Goal: Task Accomplishment & Management: Manage account settings

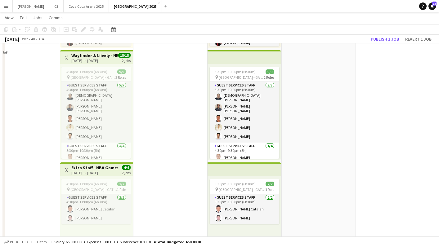
scroll to position [838, 0]
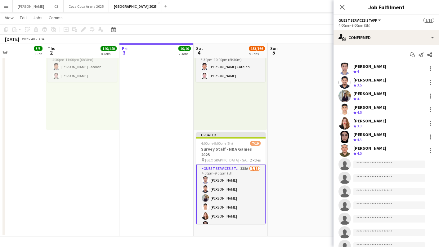
scroll to position [0, 198]
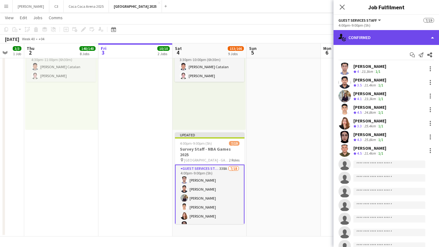
click at [377, 38] on div "single-neutral-actions-check-2 Confirmed" at bounding box center [387, 37] width 106 height 15
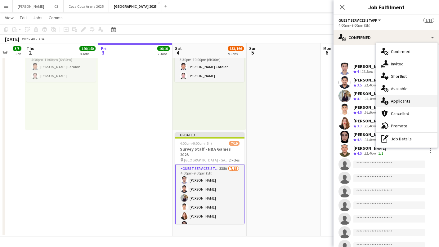
click at [404, 102] on span "Applicants" at bounding box center [401, 101] width 20 height 6
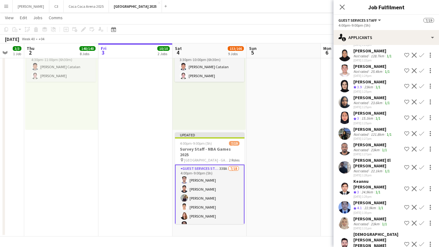
scroll to position [537, 0]
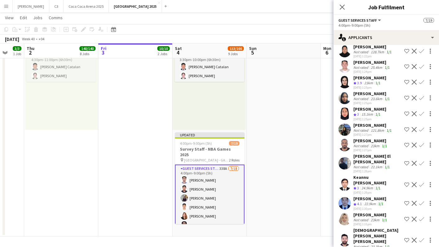
click at [348, 108] on app-user-avatar at bounding box center [345, 114] width 12 height 12
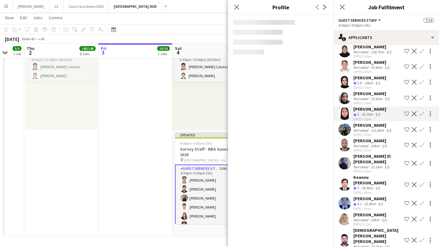
scroll to position [573, 0]
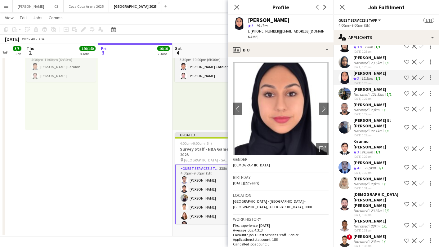
click at [342, 161] on app-user-avatar at bounding box center [345, 167] width 12 height 12
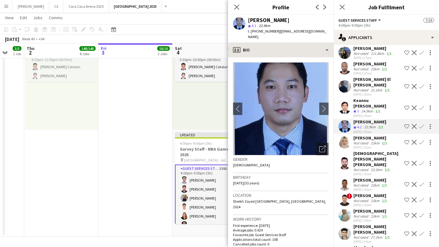
scroll to position [619, 0]
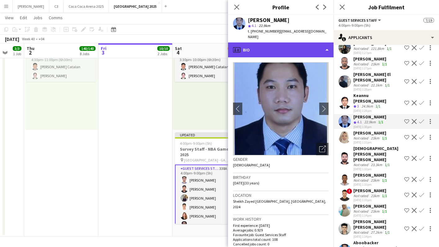
click at [263, 45] on div "profile Bio" at bounding box center [281, 50] width 106 height 15
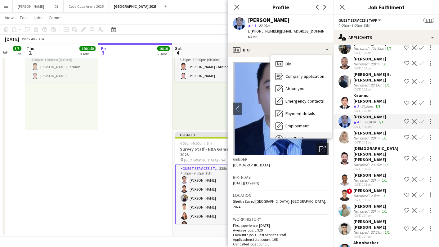
click at [296, 132] on div "Feedback Feedback" at bounding box center [301, 138] width 61 height 12
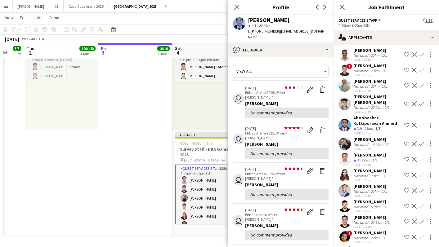
scroll to position [745, 0]
click at [347, 153] on app-user-avatar at bounding box center [345, 159] width 12 height 12
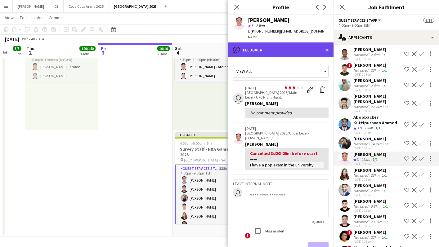
click at [288, 47] on div "bubble-pencil Feedback" at bounding box center [281, 50] width 106 height 15
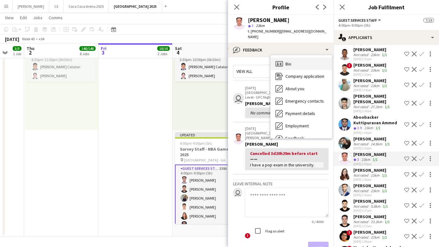
click at [297, 58] on div "Bio Bio" at bounding box center [301, 64] width 61 height 12
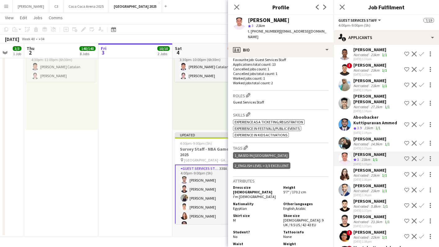
scroll to position [0, 0]
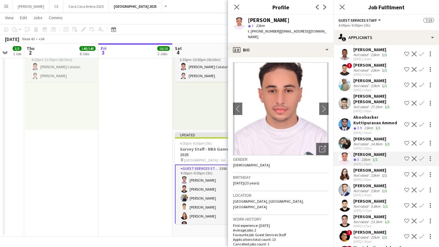
click at [422, 156] on app-icon "Confirm" at bounding box center [421, 158] width 5 height 5
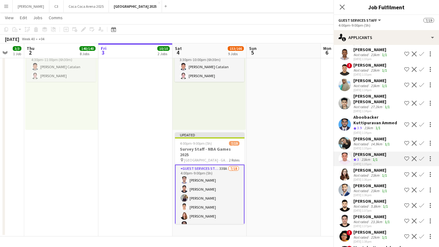
click at [422, 156] on app-icon "Confirm" at bounding box center [421, 158] width 5 height 5
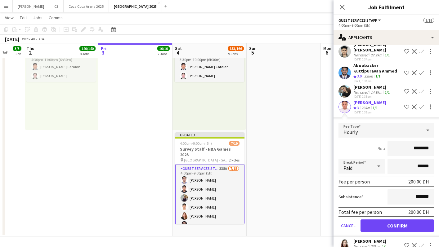
scroll to position [875, 0]
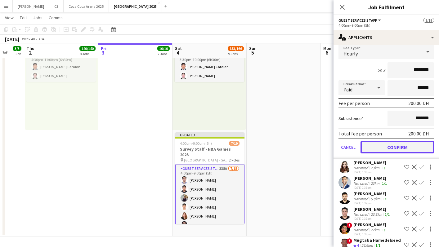
click at [395, 141] on button "Confirm" at bounding box center [398, 147] width 74 height 12
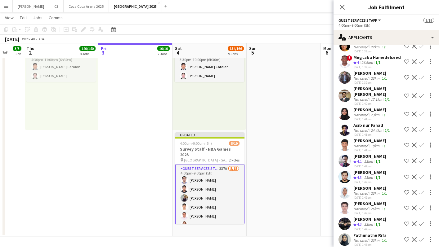
scroll to position [968, 0]
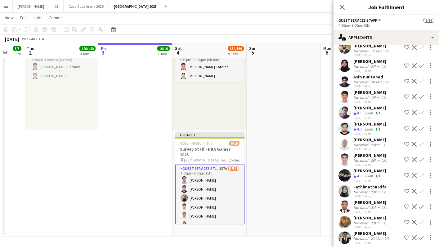
click at [341, 169] on app-user-avatar at bounding box center [345, 175] width 12 height 12
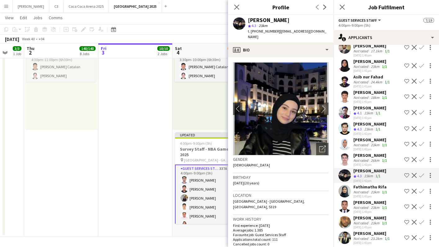
click at [422, 173] on app-icon "Confirm" at bounding box center [421, 175] width 5 height 5
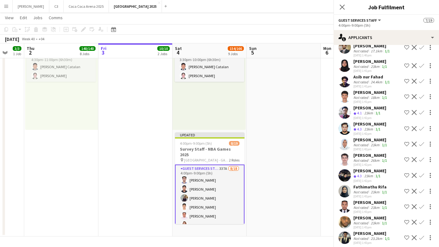
click at [422, 173] on app-icon "Confirm" at bounding box center [421, 175] width 5 height 5
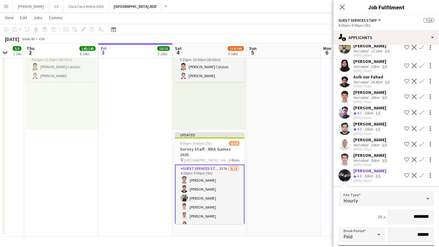
click at [348, 169] on app-user-avatar at bounding box center [345, 175] width 12 height 12
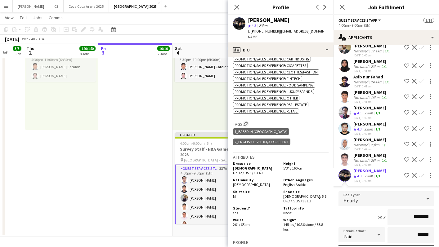
scroll to position [1047, 0]
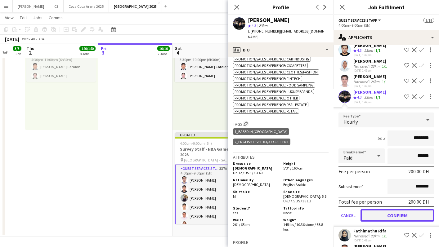
click at [390, 210] on button "Confirm" at bounding box center [398, 216] width 74 height 12
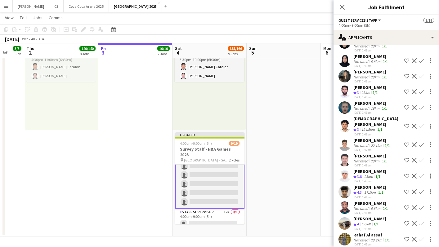
scroll to position [1392, 0]
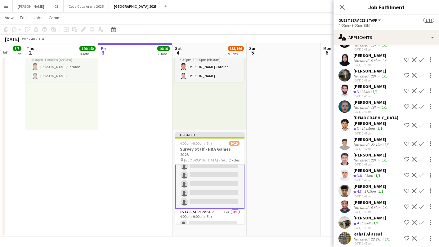
click at [345, 185] on app-user-avatar at bounding box center [345, 191] width 12 height 12
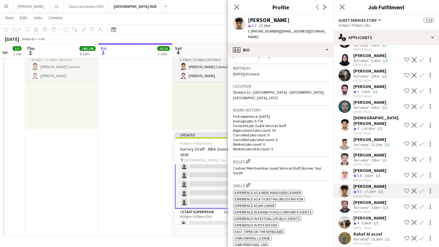
scroll to position [0, 0]
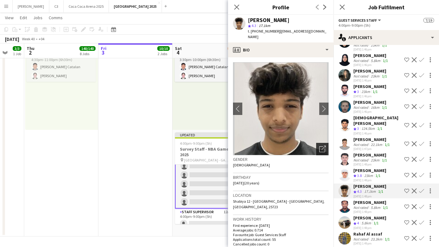
click at [321, 146] on icon "Open photos pop-in" at bounding box center [322, 149] width 7 height 7
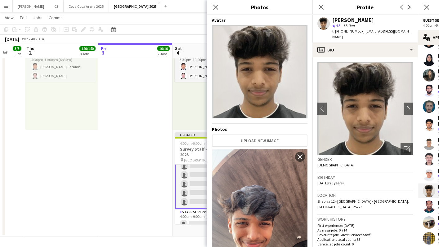
scroll to position [86, 0]
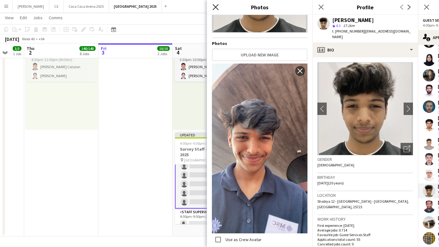
click at [218, 6] on icon "Close pop-in" at bounding box center [216, 7] width 6 height 6
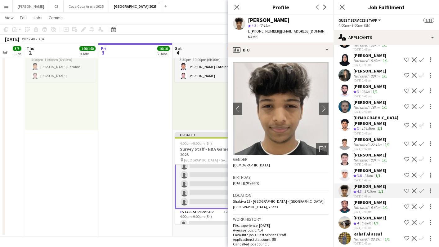
click at [422, 189] on app-icon "Confirm" at bounding box center [421, 191] width 5 height 5
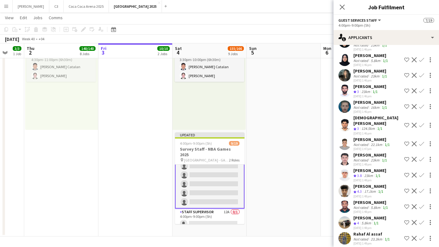
click at [422, 189] on app-icon "Confirm" at bounding box center [421, 191] width 5 height 5
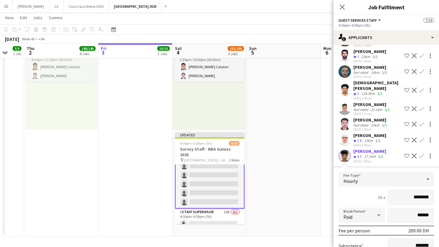
scroll to position [1472, 0]
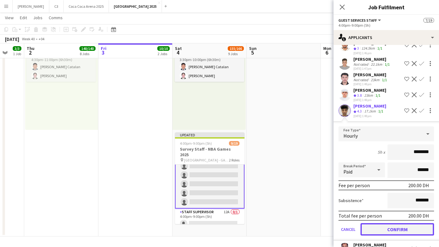
click at [389, 223] on button "Confirm" at bounding box center [398, 229] width 74 height 12
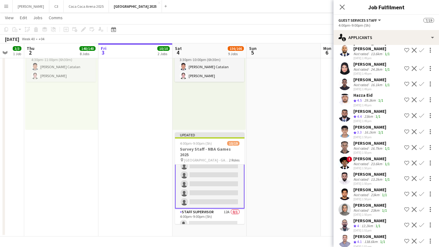
scroll to position [1581, 0]
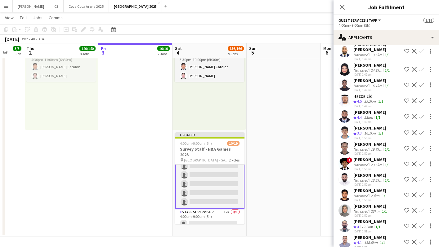
click at [344, 111] on app-user-avatar at bounding box center [345, 117] width 12 height 12
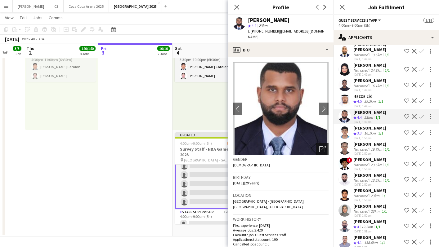
click at [322, 147] on icon at bounding box center [322, 150] width 6 height 6
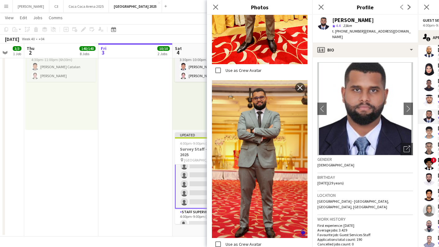
scroll to position [246, 0]
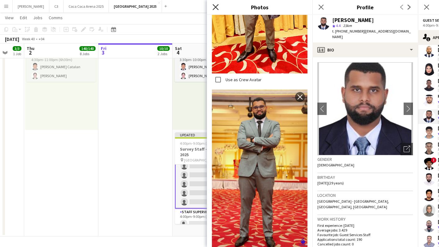
click at [216, 9] on icon "Close pop-in" at bounding box center [216, 7] width 6 height 6
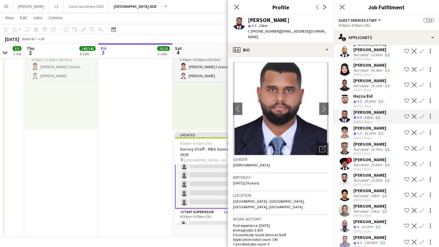
click at [423, 114] on app-icon "Confirm" at bounding box center [421, 116] width 5 height 5
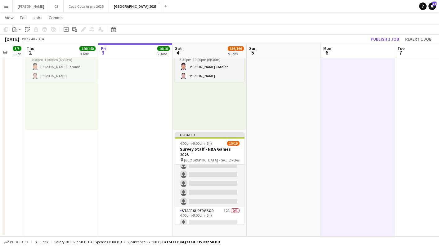
scroll to position [130, 0]
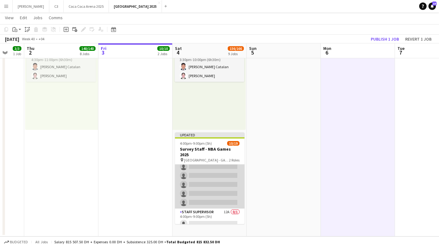
click at [182, 187] on app-card-role "Guest Services Staff 336A [DATE] 4:00pm-9:00pm (5h) [PERSON_NAME] [PERSON_NAME]…" at bounding box center [210, 122] width 70 height 174
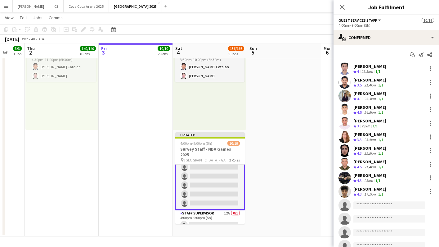
scroll to position [131, 0]
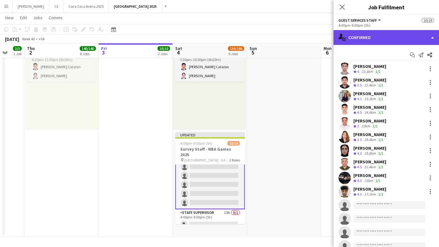
click at [376, 35] on div "single-neutral-actions-check-2 Confirmed" at bounding box center [387, 37] width 106 height 15
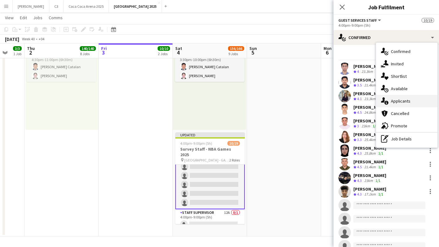
click at [398, 100] on span "Applicants" at bounding box center [401, 101] width 20 height 6
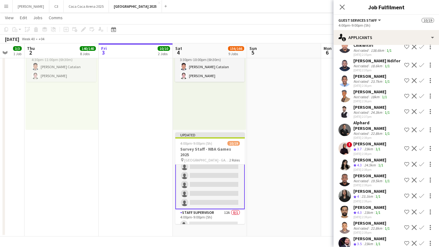
scroll to position [4084, 0]
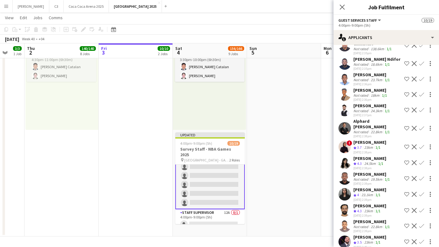
click at [345, 157] on app-user-avatar at bounding box center [345, 163] width 12 height 12
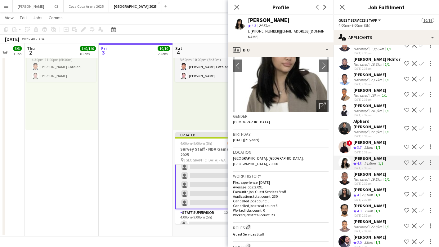
scroll to position [0, 0]
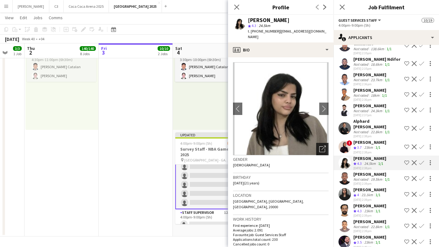
click at [323, 146] on icon "Open photos pop-in" at bounding box center [322, 149] width 7 height 7
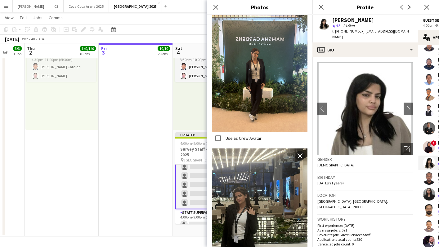
scroll to position [497, 0]
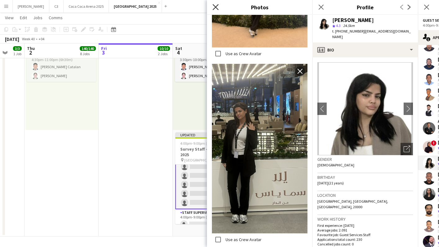
click at [216, 7] on icon at bounding box center [216, 7] width 6 height 6
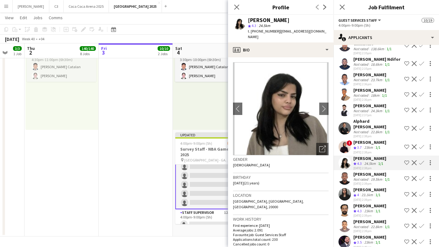
click at [422, 160] on app-icon "Confirm" at bounding box center [421, 162] width 5 height 5
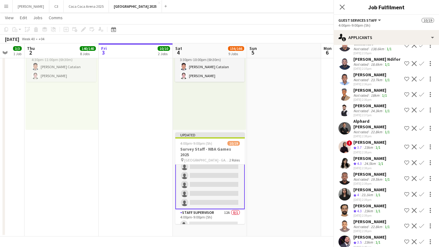
click at [423, 160] on app-icon "Confirm" at bounding box center [421, 162] width 5 height 5
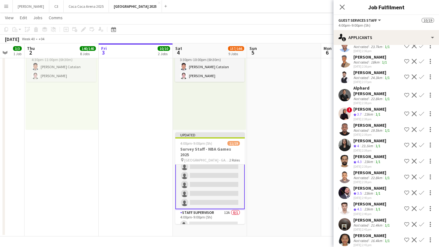
scroll to position [4121, 0]
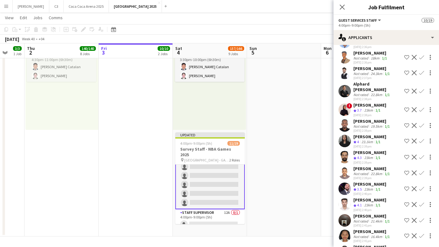
drag, startPoint x: 346, startPoint y: 84, endPoint x: 337, endPoint y: 100, distance: 18.5
click at [346, 151] on app-user-avatar at bounding box center [345, 157] width 12 height 12
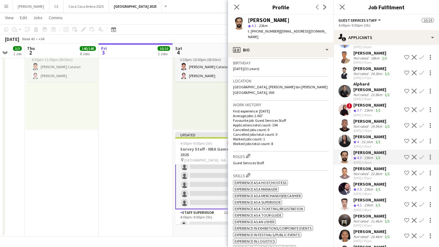
scroll to position [111, 0]
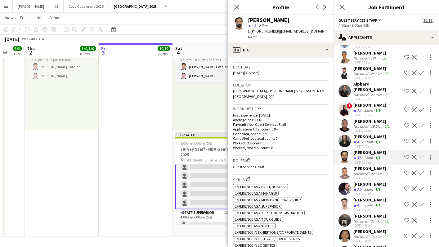
click at [423, 155] on app-icon "Confirm" at bounding box center [421, 157] width 5 height 5
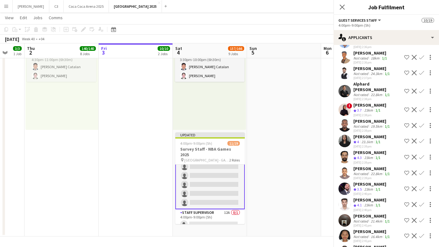
click at [422, 155] on app-icon "Confirm" at bounding box center [421, 157] width 5 height 5
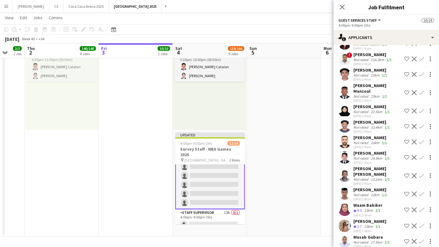
scroll to position [4362, 0]
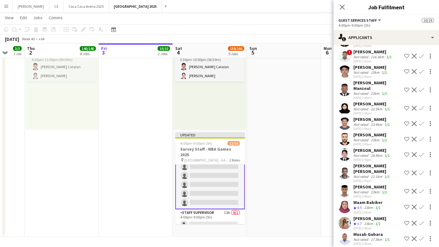
click at [345, 217] on app-user-avatar at bounding box center [345, 223] width 12 height 12
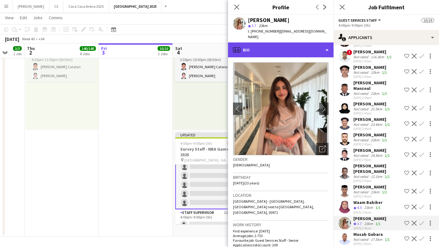
click at [303, 44] on div "profile Bio" at bounding box center [281, 50] width 106 height 15
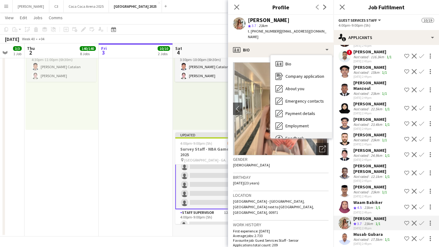
click at [303, 132] on div "Feedback Feedback" at bounding box center [301, 138] width 61 height 12
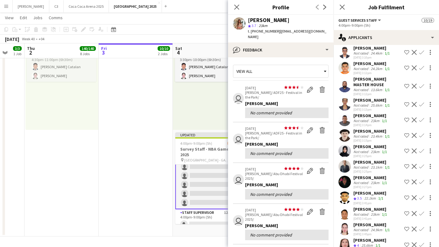
scroll to position [4789, 0]
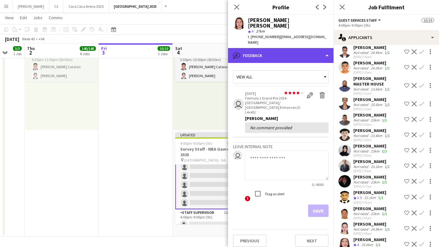
click at [295, 48] on div "bubble-pencil Feedback" at bounding box center [281, 55] width 106 height 15
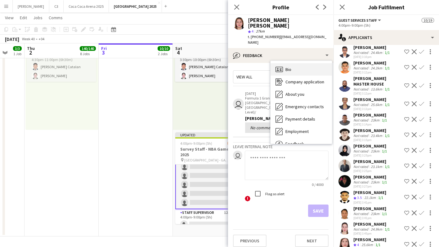
click at [297, 63] on div "Bio Bio" at bounding box center [301, 69] width 61 height 12
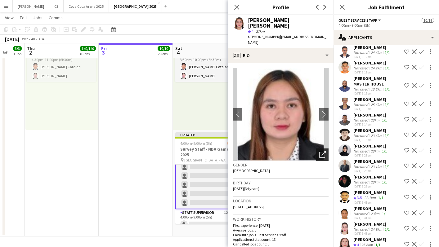
click at [324, 151] on icon "Open photos pop-in" at bounding box center [322, 154] width 7 height 7
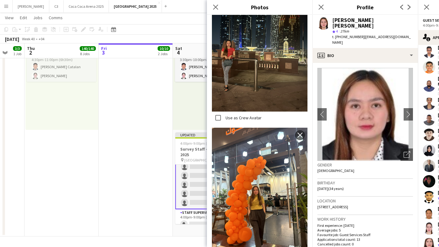
scroll to position [721, 0]
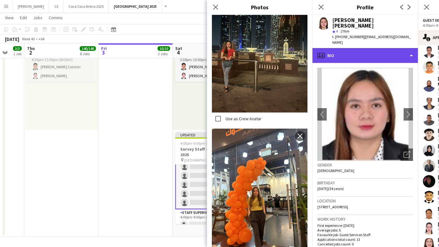
click at [360, 48] on div "profile Bio" at bounding box center [366, 55] width 106 height 15
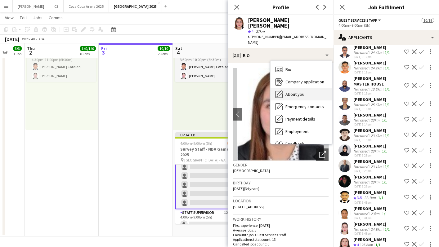
click at [302, 92] on span "About you" at bounding box center [295, 95] width 19 height 6
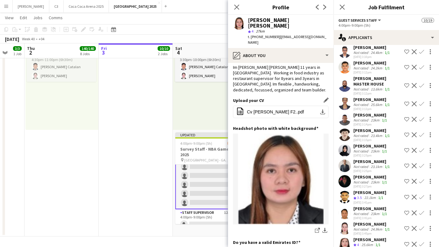
scroll to position [12, 0]
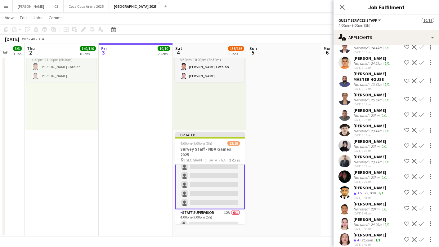
scroll to position [4912, 0]
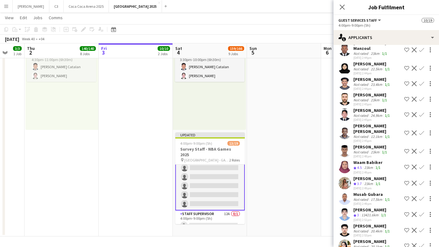
scroll to position [4390, 0]
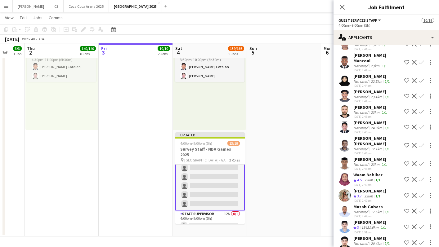
click at [347, 190] on app-user-avatar at bounding box center [345, 196] width 12 height 12
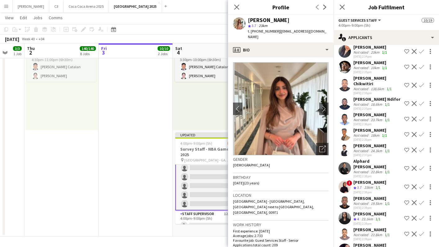
scroll to position [4039, 0]
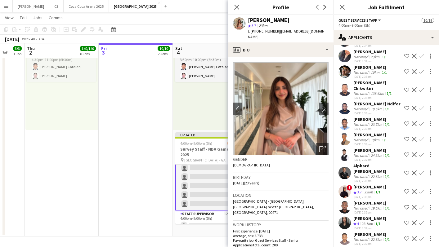
click at [345, 217] on app-user-avatar at bounding box center [345, 223] width 12 height 12
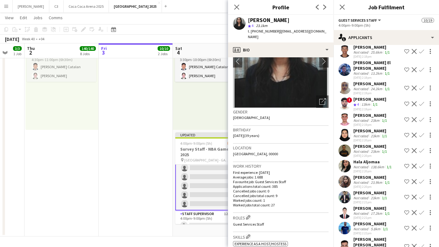
scroll to position [3430, 0]
click at [344, 207] on app-user-avatar at bounding box center [345, 213] width 12 height 12
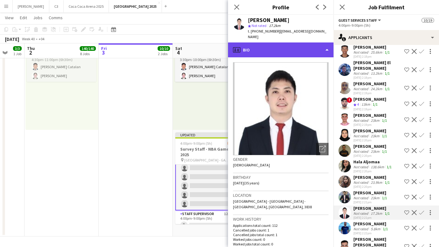
click at [269, 48] on div "profile Bio" at bounding box center [281, 50] width 106 height 15
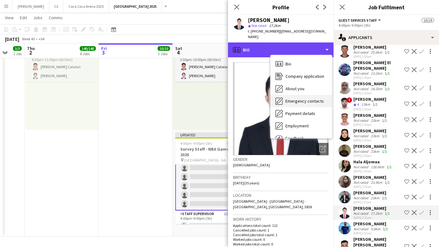
scroll to position [21, 0]
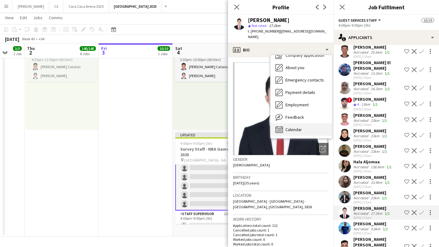
click at [295, 131] on span "Calendar" at bounding box center [294, 130] width 16 height 6
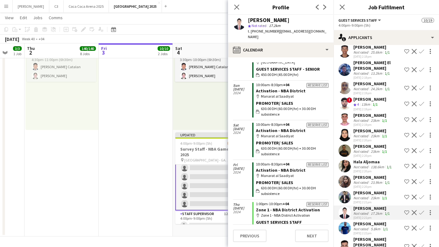
scroll to position [3363, 0]
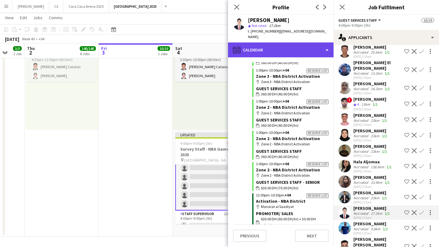
click at [293, 52] on div "calendar-full Calendar" at bounding box center [281, 50] width 106 height 15
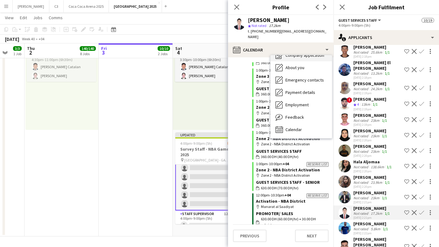
click at [300, 59] on div "Company application Company application" at bounding box center [301, 55] width 61 height 12
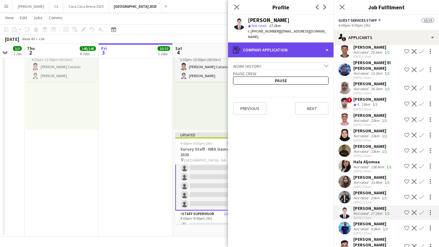
click at [291, 49] on div "register Company application" at bounding box center [281, 50] width 106 height 15
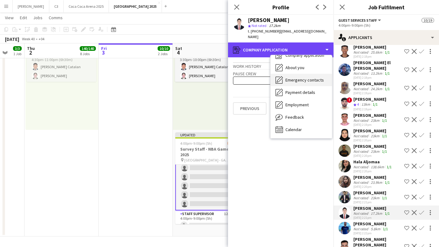
scroll to position [0, 0]
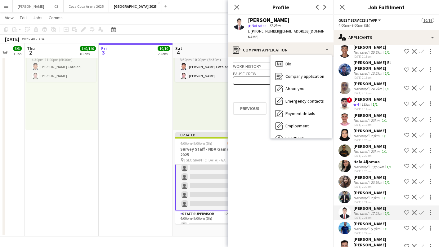
click at [300, 57] on div "Bio Bio Company application Company application About you About you Emergency c…" at bounding box center [301, 96] width 61 height 83
click at [299, 65] on div "Bio Bio" at bounding box center [301, 64] width 61 height 12
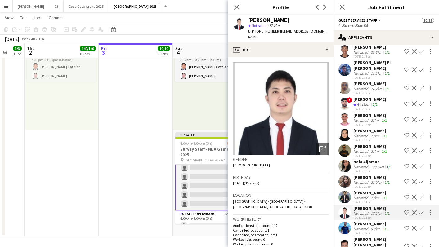
click at [421, 210] on app-icon "Confirm" at bounding box center [421, 212] width 5 height 5
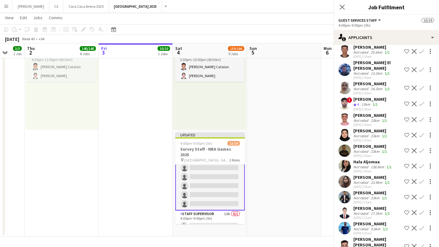
click at [422, 210] on app-icon "Confirm" at bounding box center [421, 212] width 5 height 5
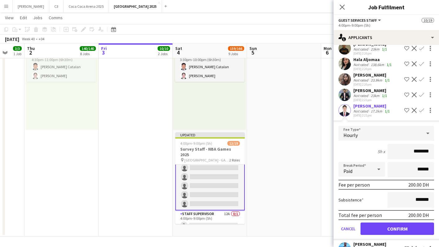
scroll to position [3548, 0]
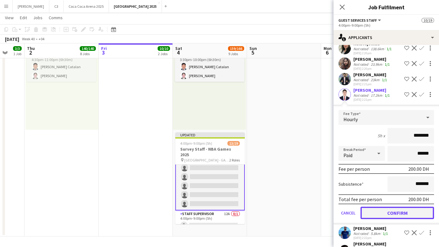
click at [387, 207] on button "Confirm" at bounding box center [398, 213] width 74 height 12
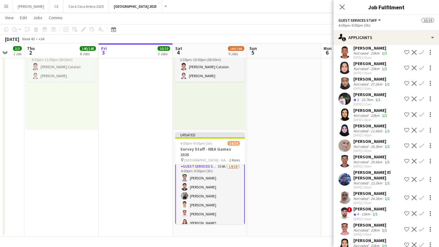
scroll to position [0, 0]
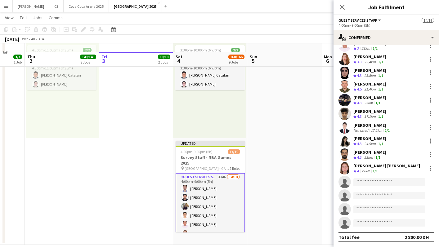
scroll to position [838, 0]
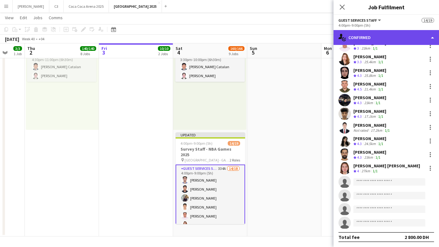
click at [378, 42] on div "single-neutral-actions-check-2 Confirmed" at bounding box center [387, 37] width 106 height 15
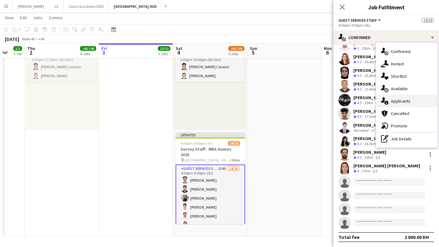
click at [401, 101] on span "Applicants" at bounding box center [401, 101] width 20 height 6
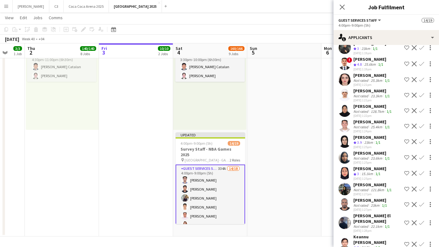
scroll to position [478, 0]
click at [345, 167] on app-user-avatar at bounding box center [345, 173] width 12 height 12
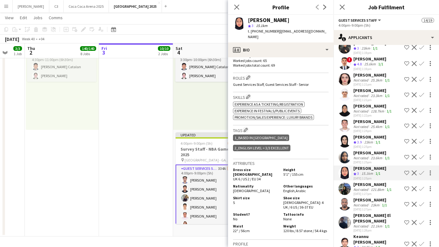
scroll to position [193, 0]
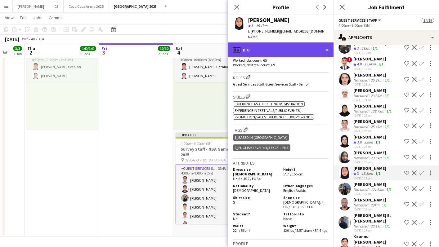
click at [290, 48] on div "profile Bio" at bounding box center [281, 50] width 106 height 15
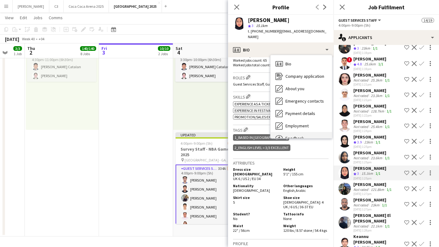
click at [296, 132] on div "Feedback Feedback" at bounding box center [301, 138] width 61 height 12
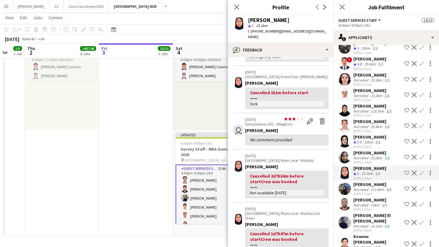
scroll to position [0, 0]
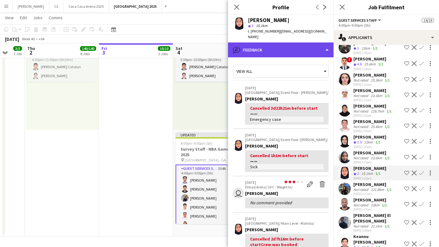
click at [294, 43] on div "bubble-pencil Feedback" at bounding box center [281, 50] width 106 height 15
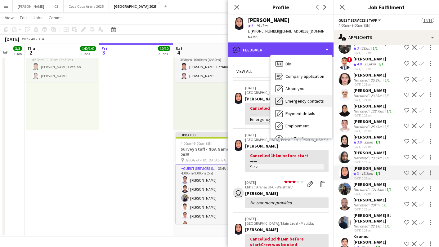
scroll to position [21, 0]
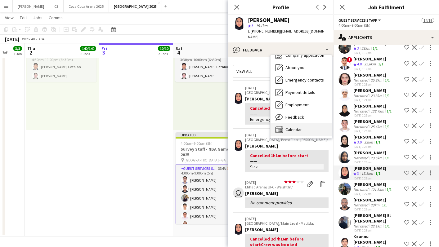
click at [293, 127] on span "Calendar" at bounding box center [294, 130] width 16 height 6
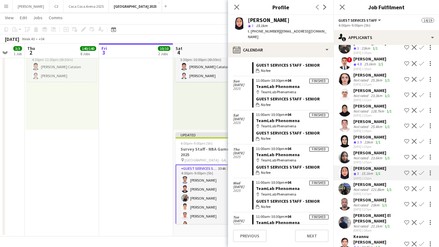
scroll to position [1686, 0]
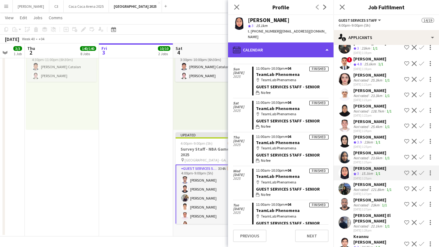
click at [277, 47] on div "calendar-full Calendar" at bounding box center [281, 50] width 106 height 15
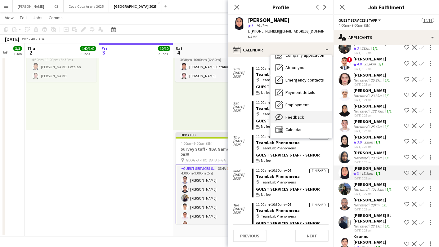
click at [294, 115] on span "Feedback" at bounding box center [295, 118] width 19 height 6
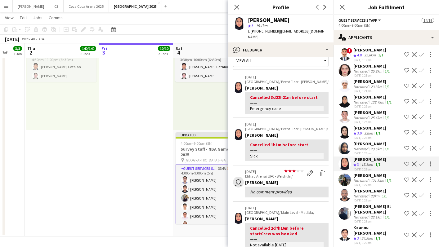
scroll to position [488, 0]
click at [422, 161] on app-icon "Confirm" at bounding box center [421, 163] width 5 height 5
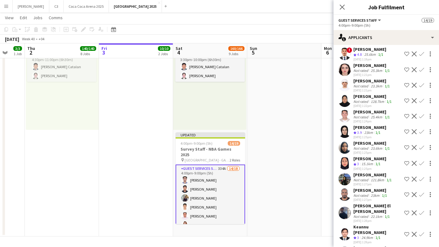
click at [343, 157] on app-user-avatar at bounding box center [345, 163] width 12 height 12
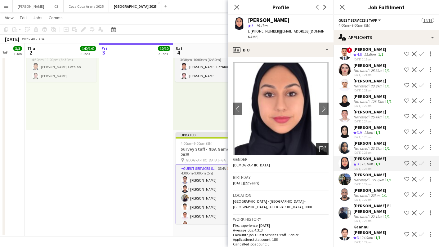
click at [322, 146] on icon "Open photos pop-in" at bounding box center [322, 149] width 7 height 7
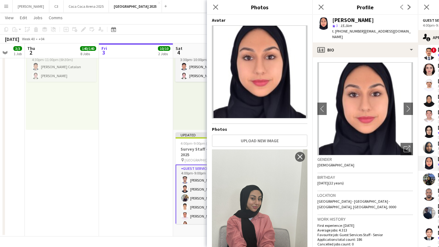
scroll to position [43, 0]
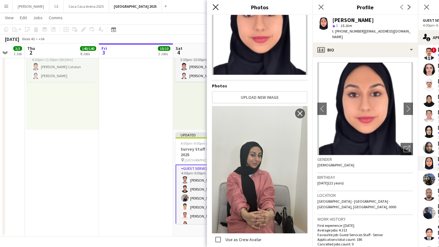
click at [217, 7] on icon "Close pop-in" at bounding box center [216, 7] width 6 height 6
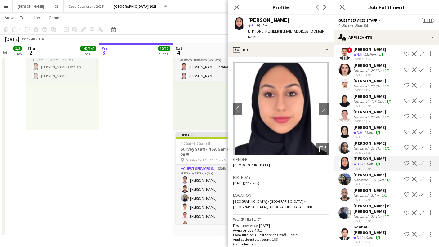
click at [422, 161] on app-icon "Confirm" at bounding box center [421, 163] width 5 height 5
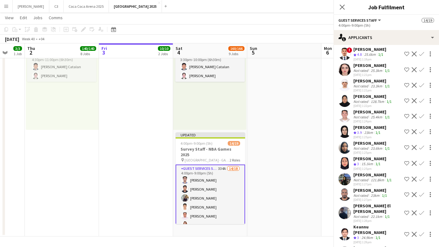
click at [423, 161] on app-icon "Confirm" at bounding box center [421, 163] width 5 height 5
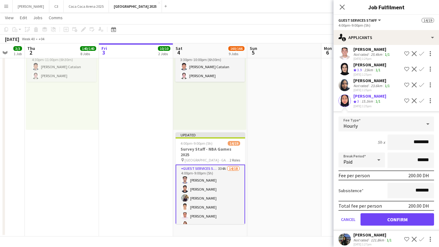
scroll to position [557, 0]
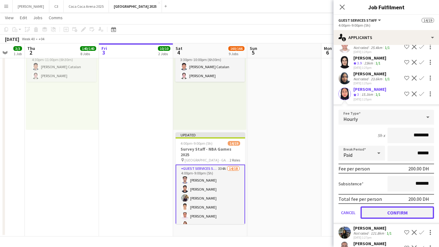
click at [390, 207] on button "Confirm" at bounding box center [398, 213] width 74 height 12
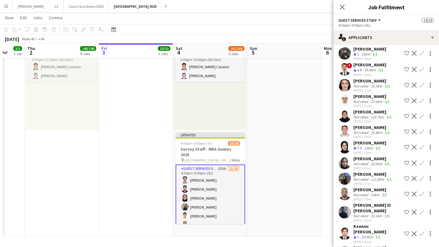
scroll to position [471, 0]
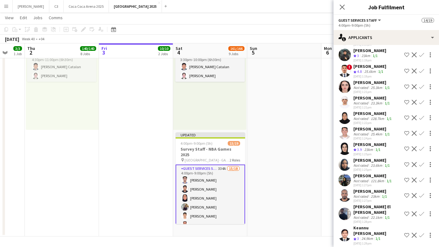
click at [346, 127] on app-user-avatar at bounding box center [345, 133] width 12 height 12
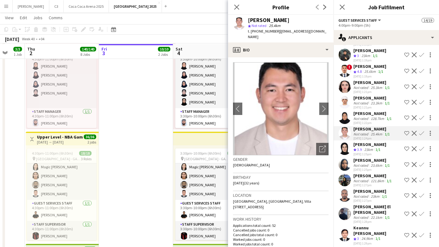
scroll to position [501, 0]
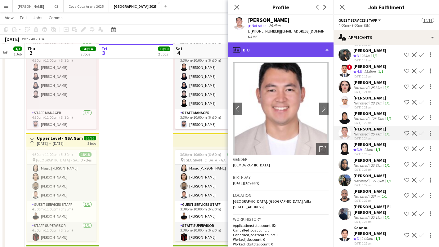
click at [296, 44] on div "profile Bio" at bounding box center [281, 50] width 106 height 15
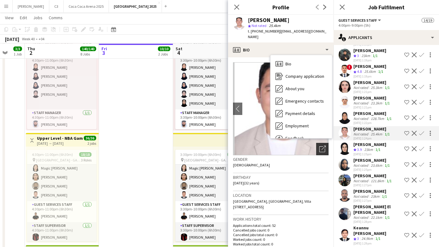
click at [323, 146] on icon "Open photos pop-in" at bounding box center [322, 149] width 7 height 7
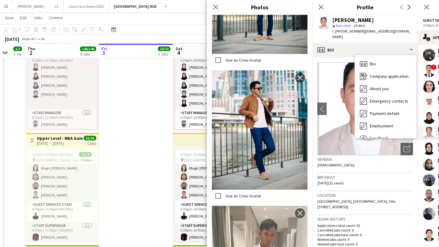
scroll to position [711, 0]
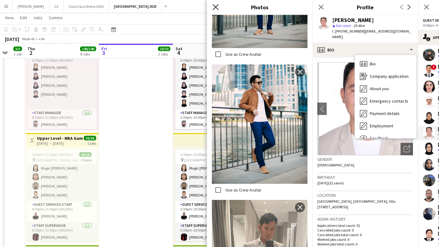
click at [216, 7] on icon at bounding box center [216, 7] width 6 height 6
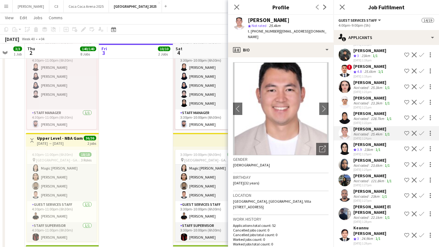
click at [422, 131] on app-icon "Confirm" at bounding box center [421, 133] width 5 height 5
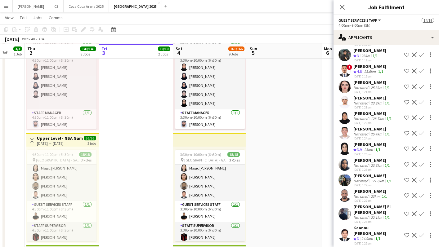
click at [422, 131] on app-icon "Confirm" at bounding box center [421, 133] width 5 height 5
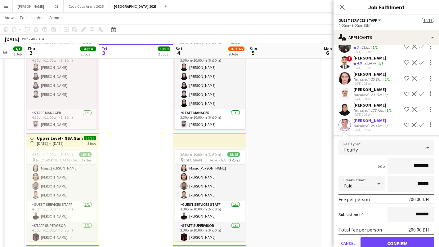
scroll to position [485, 0]
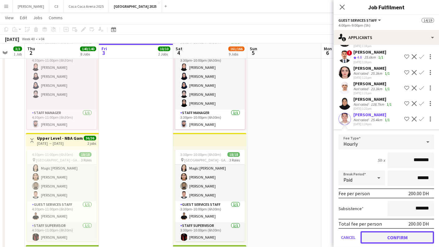
click at [385, 232] on button "Confirm" at bounding box center [398, 238] width 74 height 12
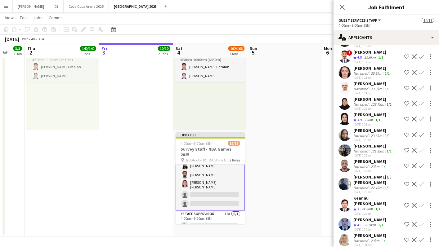
scroll to position [476, 0]
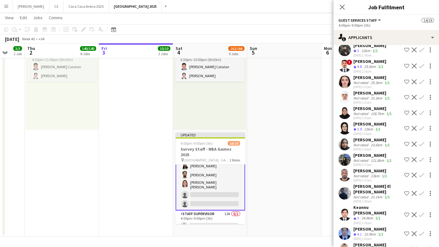
click at [344, 123] on app-user-avatar at bounding box center [345, 128] width 12 height 12
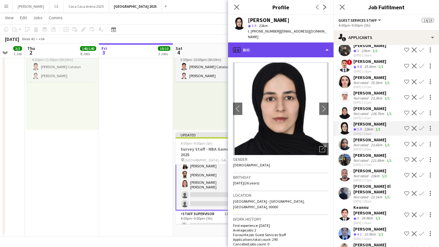
click at [279, 43] on div "profile Bio" at bounding box center [281, 50] width 106 height 15
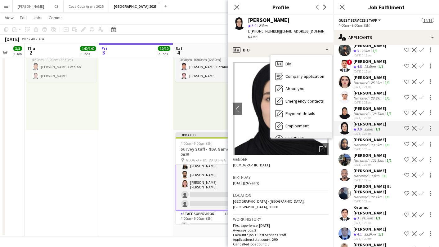
click at [285, 132] on div "Feedback Feedback" at bounding box center [301, 138] width 61 height 12
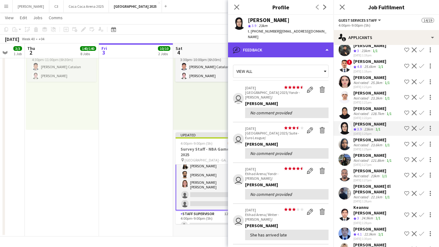
click at [286, 43] on div "bubble-pencil Feedback" at bounding box center [281, 50] width 106 height 15
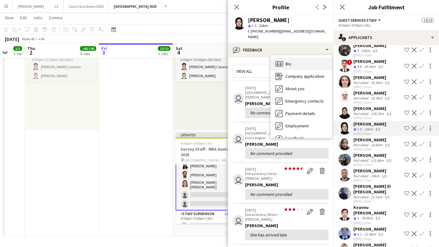
click at [294, 58] on div "Bio Bio" at bounding box center [301, 64] width 61 height 12
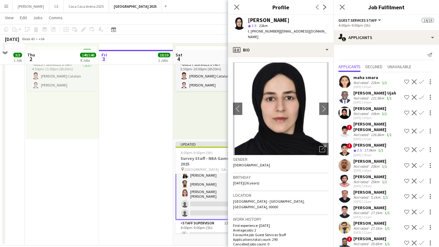
scroll to position [829, 0]
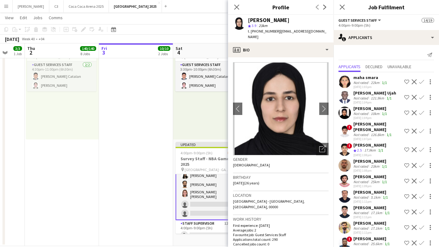
click at [344, 78] on app-user-avatar at bounding box center [345, 82] width 12 height 12
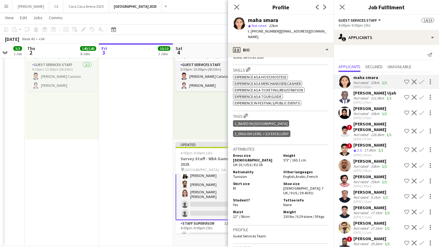
scroll to position [0, 0]
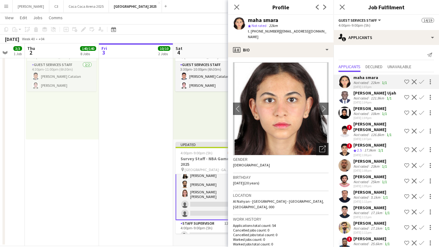
click at [321, 146] on icon "Open photos pop-in" at bounding box center [322, 149] width 7 height 7
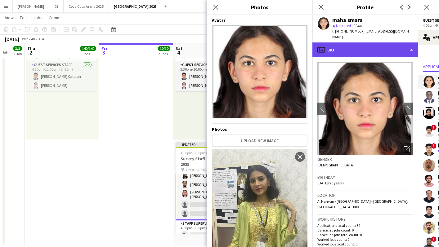
click at [346, 43] on div "profile Bio" at bounding box center [366, 50] width 106 height 15
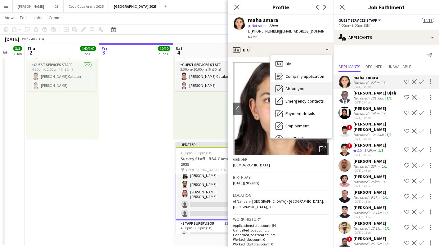
click at [294, 83] on div "About you About you" at bounding box center [301, 89] width 61 height 12
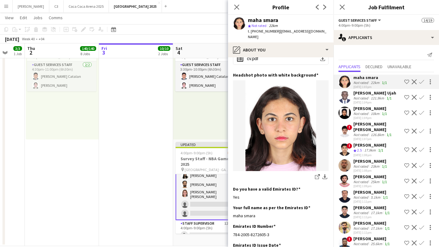
scroll to position [64, 0]
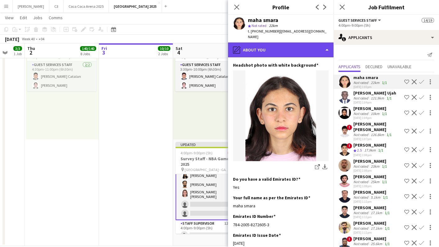
click at [291, 43] on div "pencil4 About you" at bounding box center [281, 50] width 106 height 15
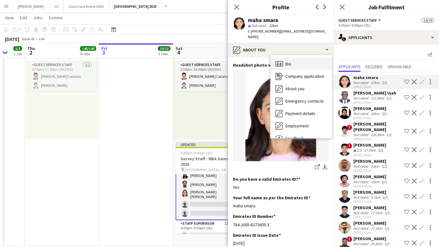
click at [294, 58] on div "Bio Bio" at bounding box center [301, 64] width 61 height 12
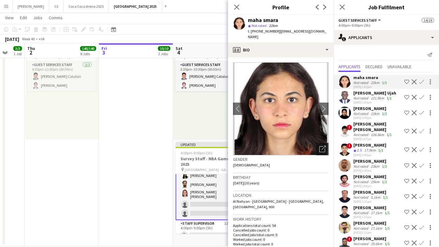
click at [323, 146] on icon "Open photos pop-in" at bounding box center [322, 149] width 7 height 7
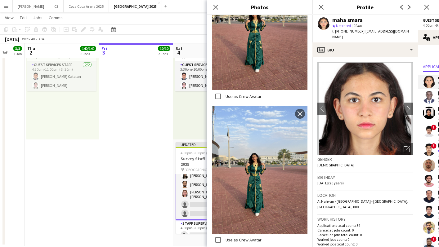
scroll to position [441, 0]
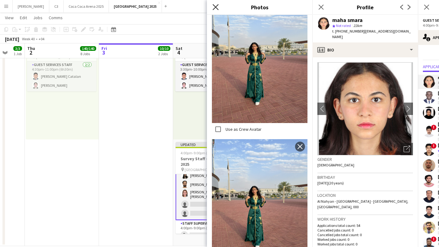
click at [217, 7] on icon "Close pop-in" at bounding box center [216, 7] width 6 height 6
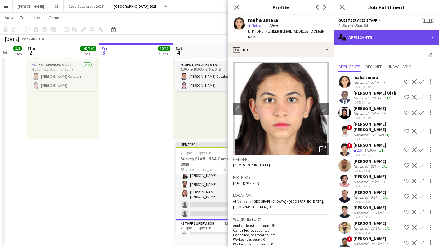
click at [356, 44] on div "single-neutral-actions-information Applicants" at bounding box center [387, 37] width 106 height 15
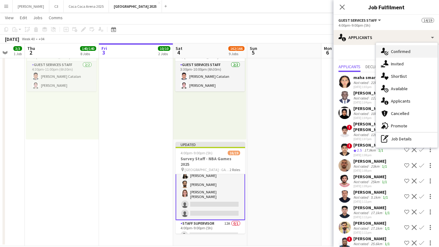
click at [385, 51] on icon at bounding box center [383, 50] width 4 height 5
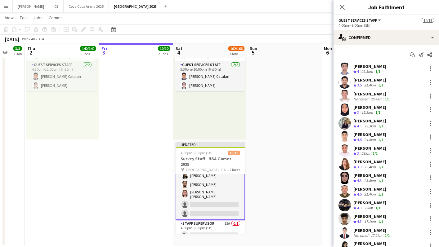
scroll to position [78, 0]
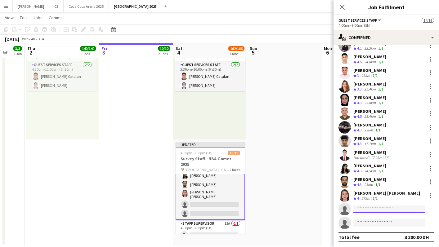
click at [361, 209] on input at bounding box center [390, 209] width 72 height 7
paste input "**********"
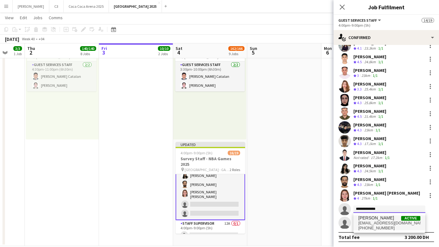
type input "**********"
click at [372, 222] on span "[EMAIL_ADDRESS][DOMAIN_NAME]" at bounding box center [390, 223] width 62 height 5
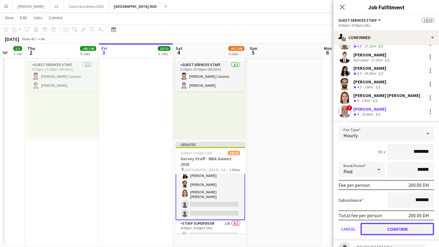
click at [375, 232] on button "Confirm" at bounding box center [398, 229] width 74 height 12
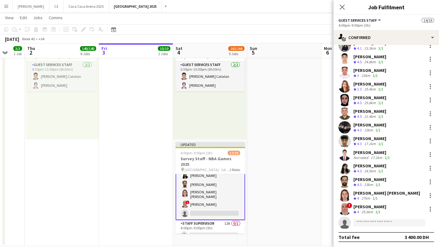
click at [344, 210] on app-user-avatar at bounding box center [345, 209] width 12 height 12
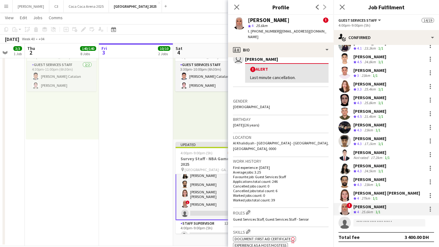
scroll to position [0, 0]
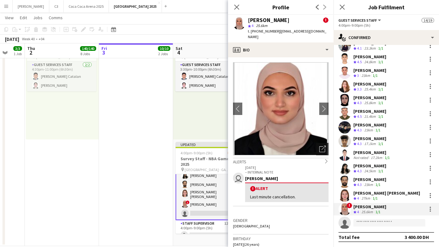
click at [322, 146] on icon "Open photos pop-in" at bounding box center [322, 149] width 7 height 7
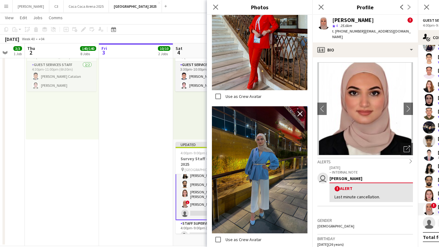
scroll to position [509, 0]
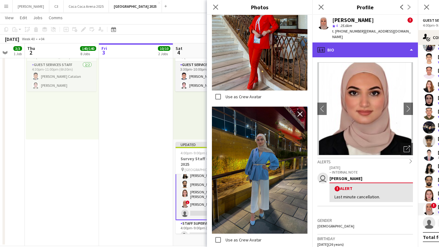
click at [342, 44] on div "profile Bio" at bounding box center [366, 50] width 106 height 15
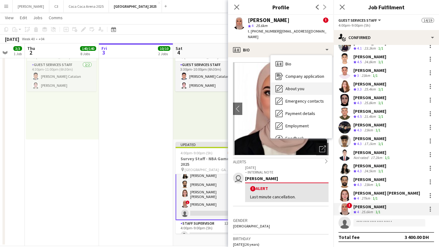
click at [296, 88] on div "About you About you" at bounding box center [301, 89] width 61 height 12
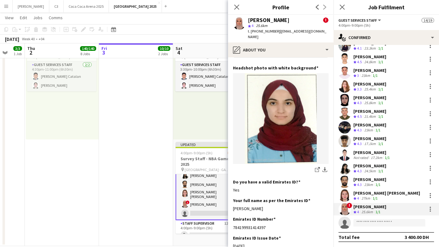
scroll to position [63, 0]
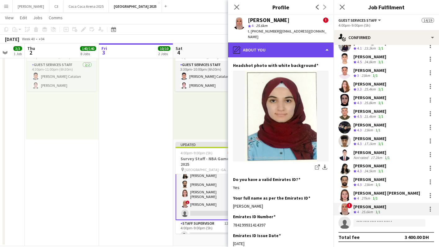
click at [284, 47] on div "pencil4 About you" at bounding box center [281, 50] width 106 height 15
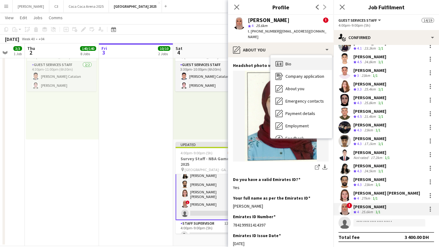
click at [301, 58] on div "Bio Bio" at bounding box center [301, 64] width 61 height 12
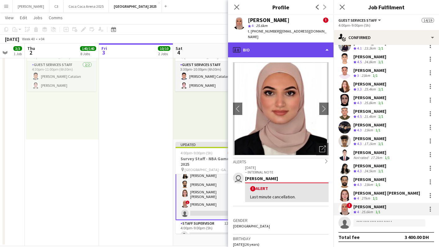
click at [296, 43] on div "profile Bio" at bounding box center [281, 50] width 106 height 15
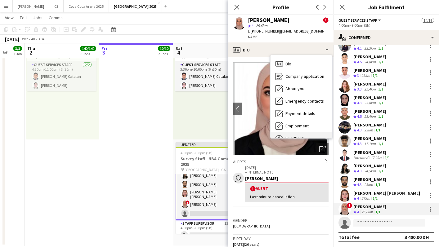
click at [294, 132] on div "Feedback Feedback" at bounding box center [301, 138] width 61 height 12
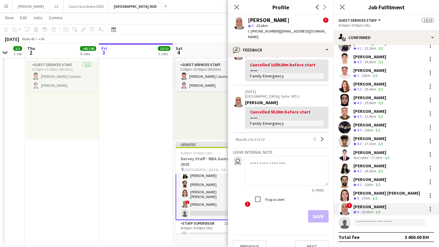
scroll to position [238, 0]
click at [322, 138] on app-icon "Next" at bounding box center [322, 140] width 4 height 4
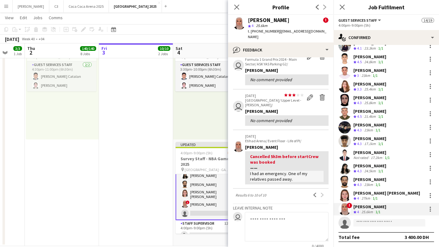
scroll to position [137, 0]
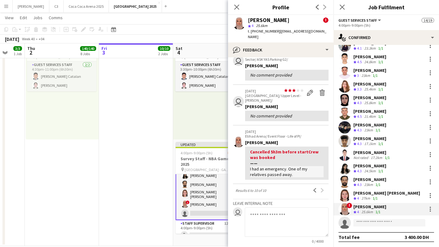
click at [322, 187] on div "Previous Next" at bounding box center [319, 190] width 20 height 7
click at [315, 188] on app-icon "Previous" at bounding box center [315, 190] width 4 height 4
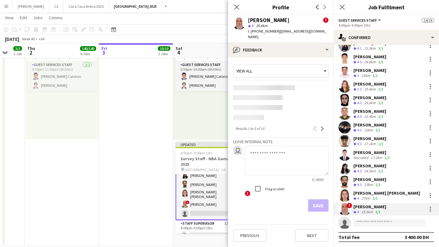
scroll to position [0, 0]
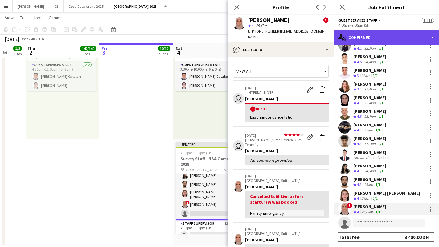
click at [369, 40] on div "single-neutral-actions-check-2 Confirmed" at bounding box center [387, 37] width 106 height 15
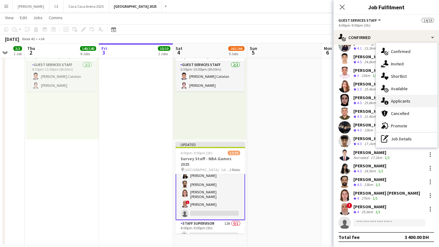
click at [404, 103] on span "Applicants" at bounding box center [401, 101] width 20 height 6
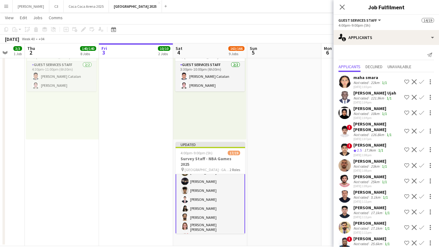
scroll to position [131, 0]
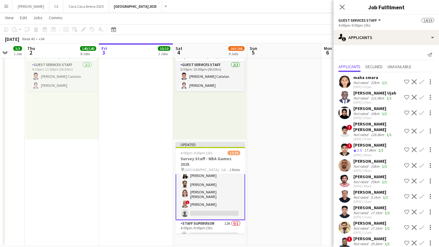
click at [421, 81] on app-icon "Confirm" at bounding box center [421, 81] width 5 height 5
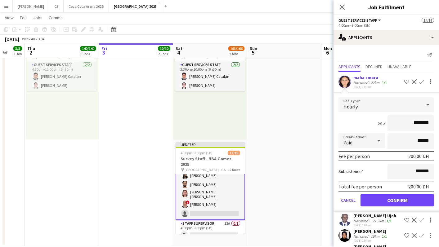
click at [421, 81] on app-icon "Confirm" at bounding box center [421, 81] width 5 height 5
click at [396, 201] on button "Confirm" at bounding box center [398, 200] width 74 height 12
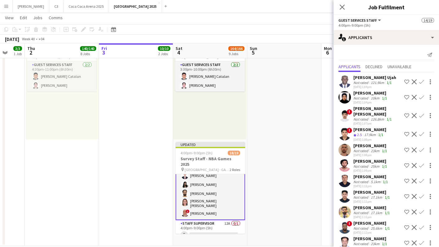
click at [214, 189] on app-card-role "Guest Services Staff 18/18 4:00pm-9:00pm (5h) maha smara [PERSON_NAME] [PERSON_…" at bounding box center [211, 131] width 70 height 177
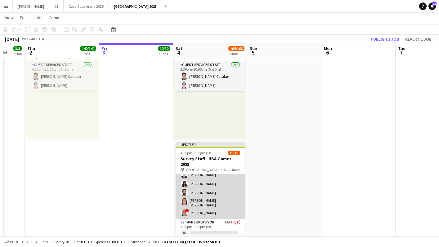
scroll to position [130, 0]
click at [197, 188] on app-card-role "Guest Services Staff 18/18 4:00pm-9:00pm (5h) maha smara [PERSON_NAME] [PERSON_…" at bounding box center [211, 132] width 70 height 176
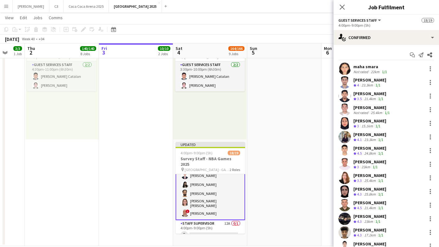
scroll to position [78, 0]
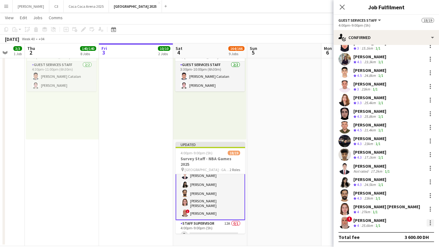
click at [430, 223] on div at bounding box center [430, 223] width 1 height 1
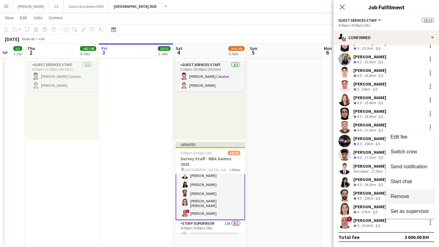
click at [404, 196] on span "Remove" at bounding box center [400, 196] width 19 height 5
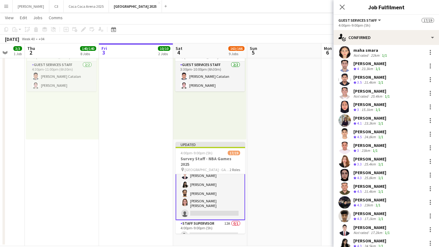
scroll to position [14, 0]
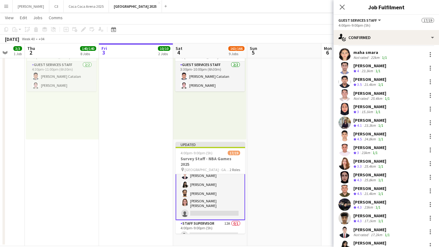
click at [344, 55] on app-user-avatar at bounding box center [345, 54] width 12 height 12
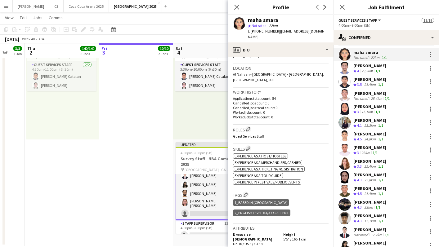
scroll to position [57, 0]
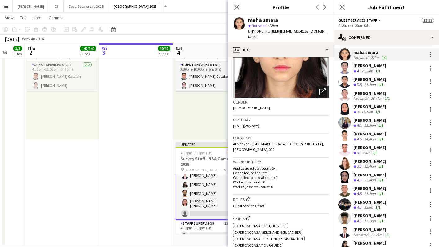
click at [323, 88] on icon "Open photos pop-in" at bounding box center [322, 91] width 7 height 7
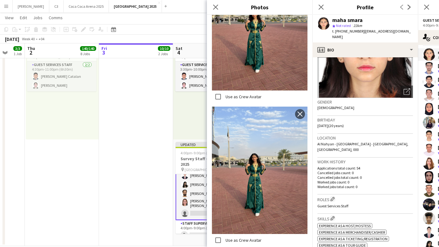
scroll to position [618, 0]
click at [216, 6] on icon at bounding box center [216, 7] width 6 height 6
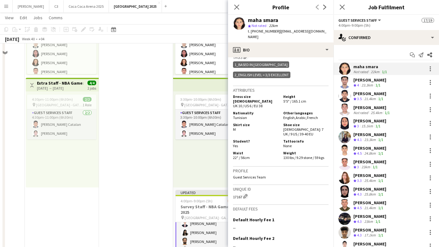
scroll to position [838, 0]
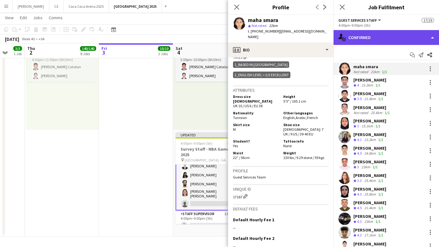
click at [389, 34] on div "single-neutral-actions-check-2 Confirmed" at bounding box center [387, 37] width 106 height 15
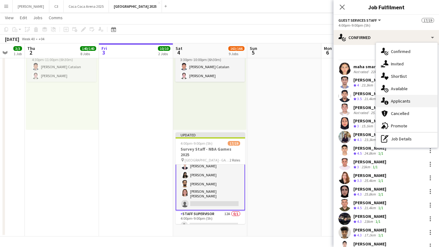
click at [391, 100] on span "Applicants" at bounding box center [401, 101] width 20 height 6
